Goal: Task Accomplishment & Management: Use online tool/utility

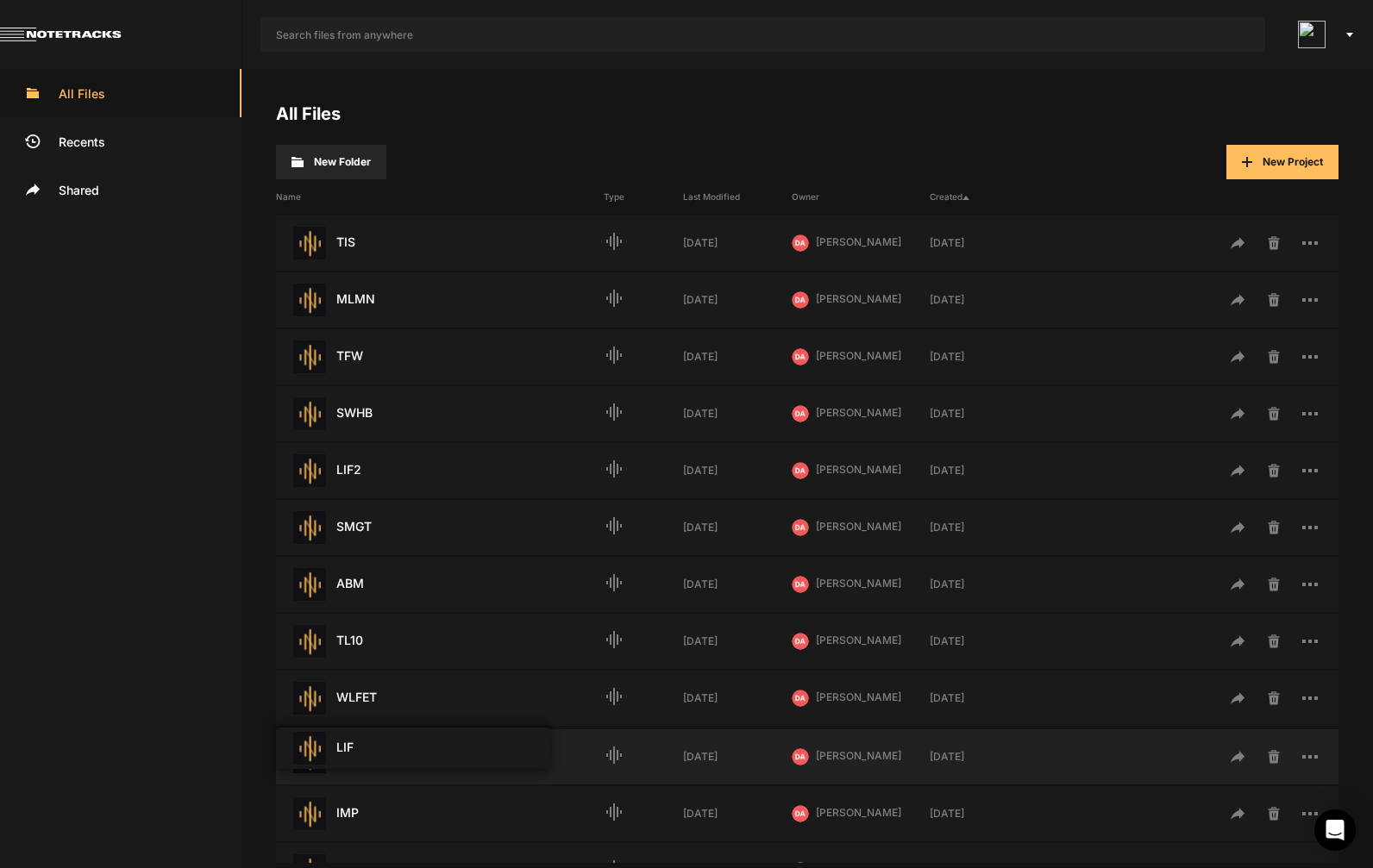
click at [351, 760] on div "RB Last Modified: [DATE]" at bounding box center [439, 757] width 328 height 33
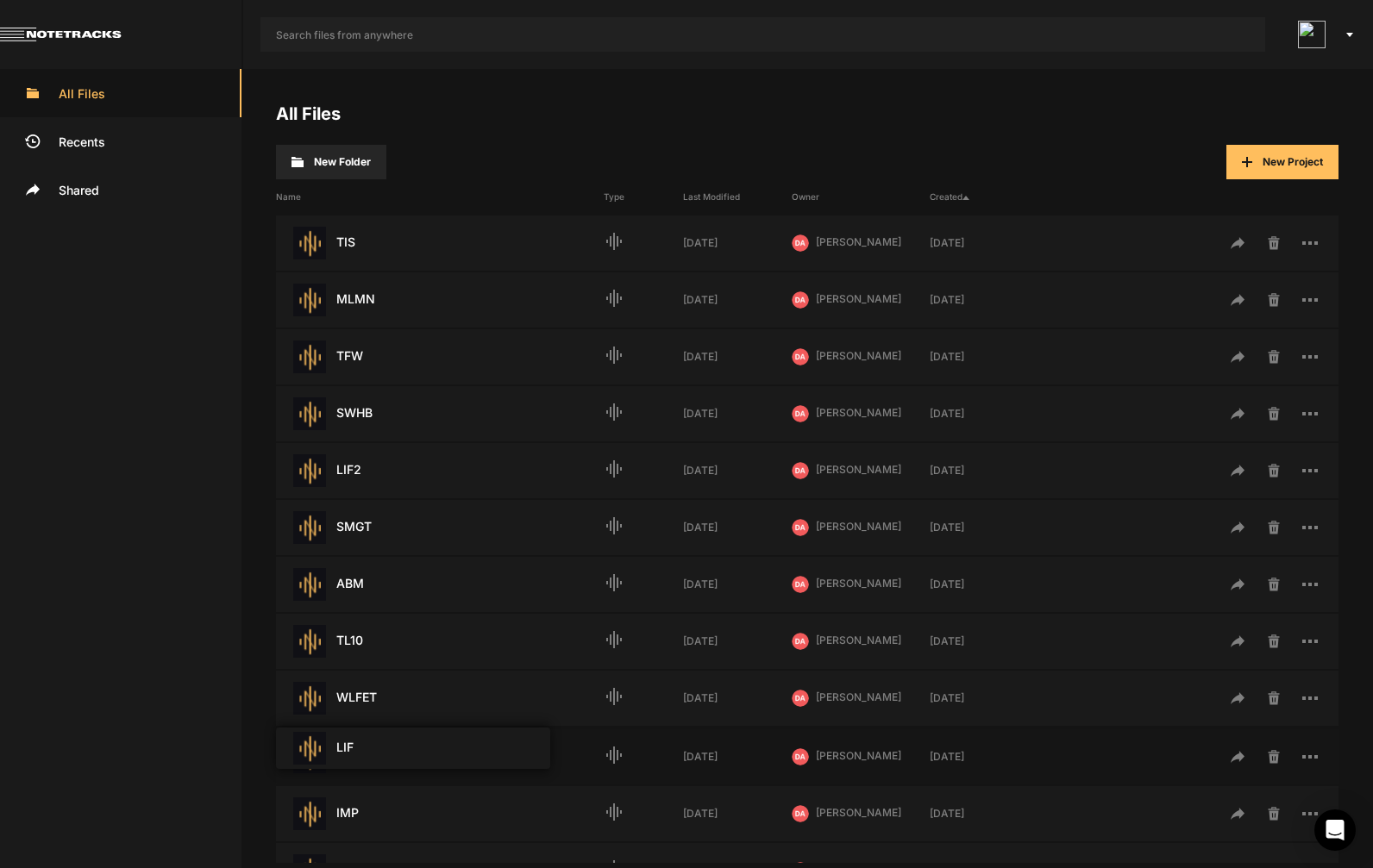
click at [352, 750] on div "RB Last Modified: [DATE]" at bounding box center [439, 757] width 328 height 33
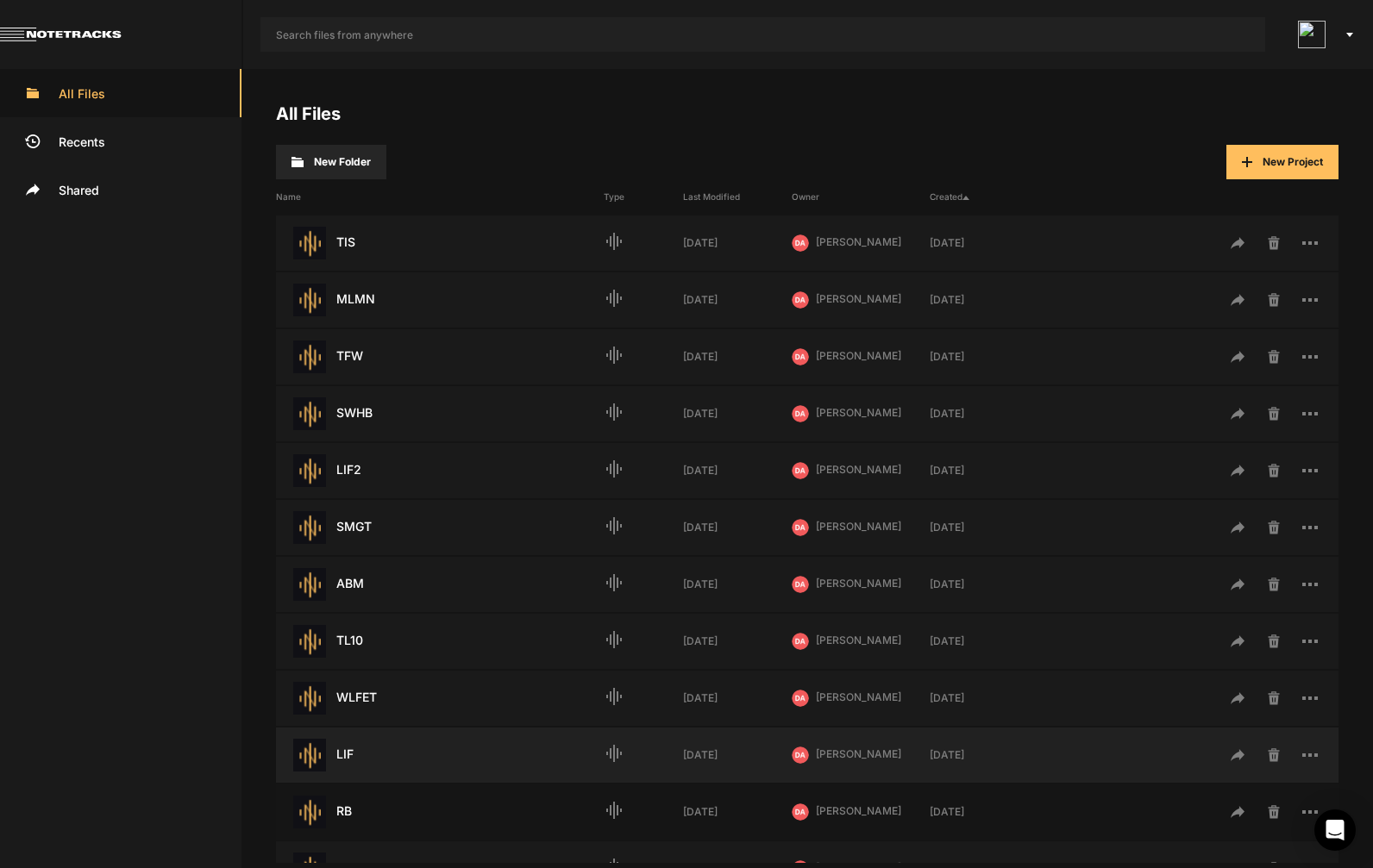
click at [352, 750] on div "LIF Last Modified: [DATE]" at bounding box center [439, 755] width 328 height 33
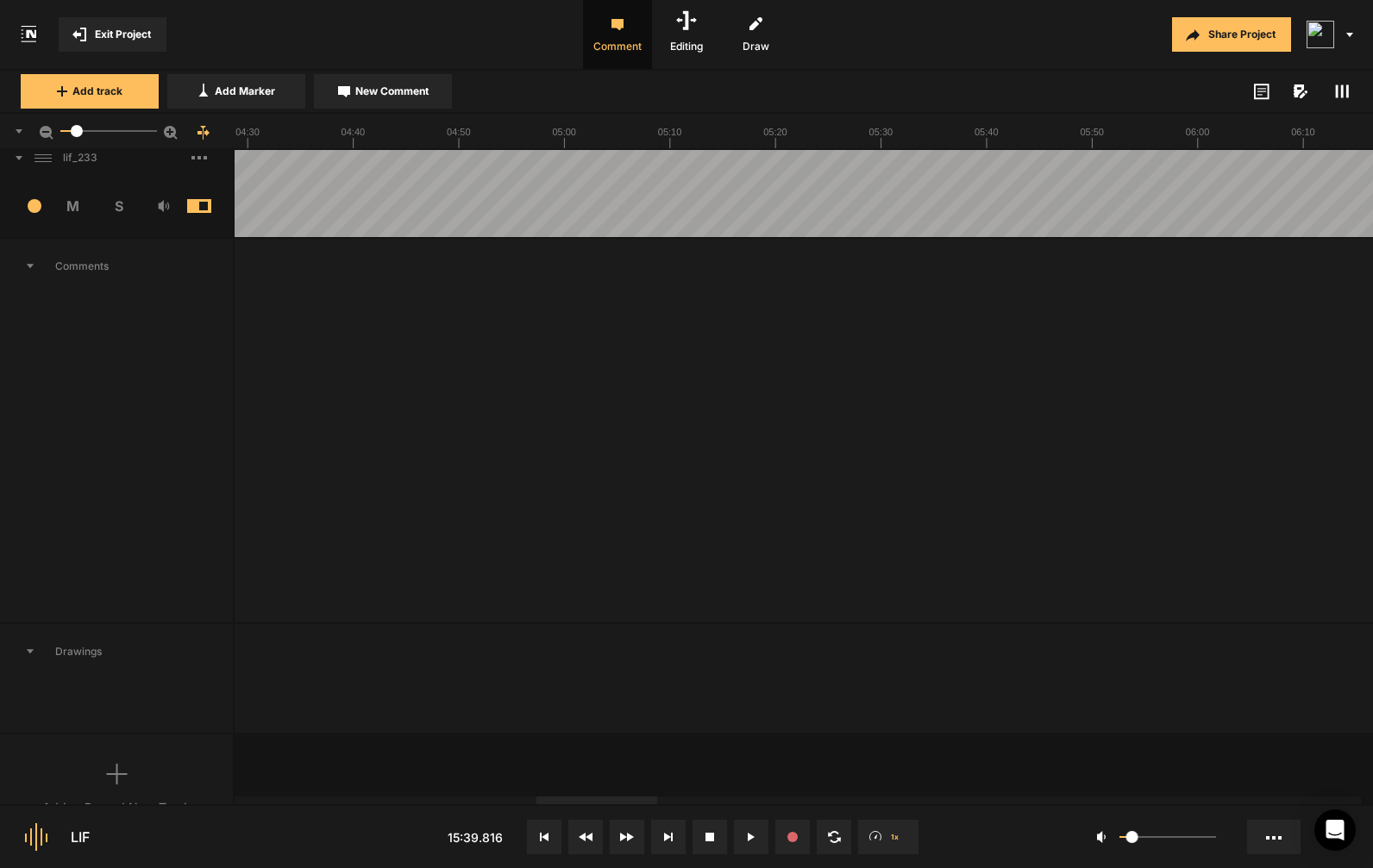
scroll to position [22, 0]
